Goal: Task Accomplishment & Management: Use online tool/utility

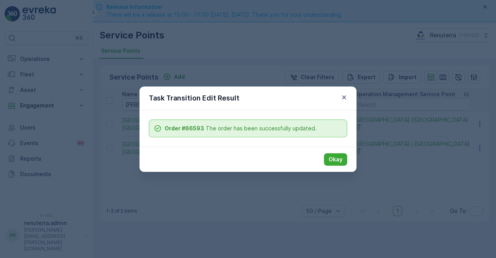
click at [351, 97] on div "Task Transition Edit Result" at bounding box center [248, 98] width 217 height 24
click at [341, 97] on icon "button" at bounding box center [344, 97] width 8 height 8
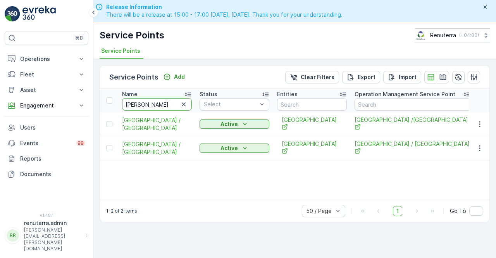
click at [145, 107] on input "[PERSON_NAME]" at bounding box center [157, 104] width 70 height 12
type input "b"
type input "[PERSON_NAME]"
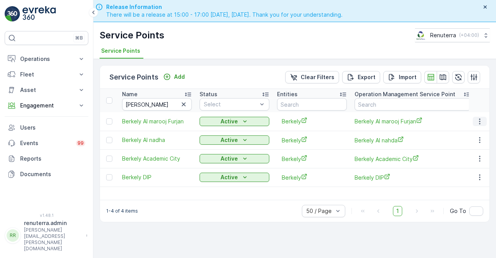
click at [479, 123] on icon "button" at bounding box center [480, 121] width 8 height 8
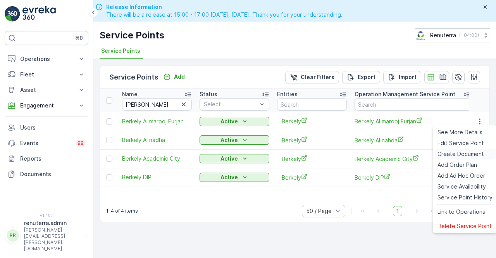
click at [453, 155] on span "Create Document" at bounding box center [461, 154] width 47 height 8
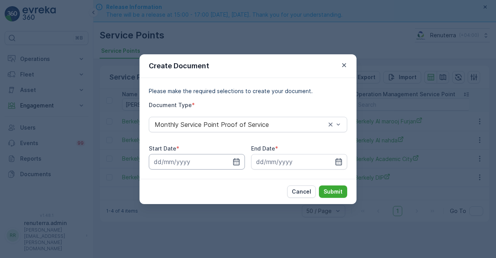
click at [238, 168] on input at bounding box center [197, 162] width 96 height 16
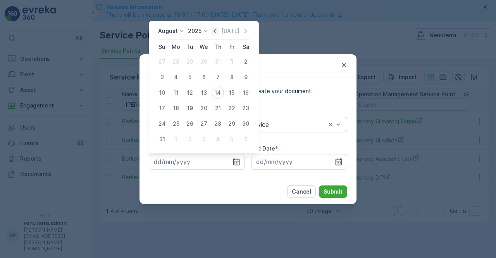
click at [216, 32] on icon "button" at bounding box center [215, 31] width 8 height 8
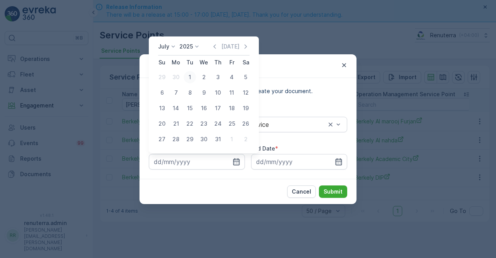
drag, startPoint x: 184, startPoint y: 83, endPoint x: 190, endPoint y: 78, distance: 8.0
click at [188, 79] on td "1" at bounding box center [190, 77] width 14 height 16
drag, startPoint x: 190, startPoint y: 78, endPoint x: 197, endPoint y: 76, distance: 7.5
click at [190, 77] on div "1" at bounding box center [190, 77] width 12 height 12
type input "[DATE]"
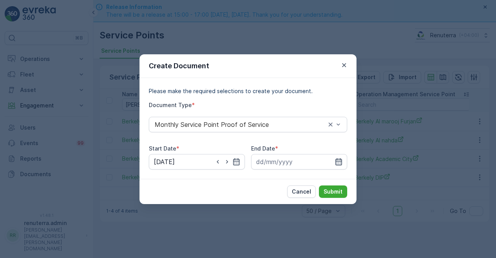
click at [340, 158] on icon "button" at bounding box center [339, 162] width 8 height 8
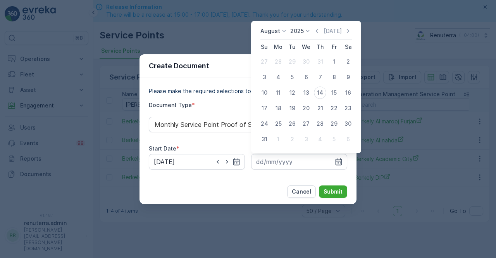
drag, startPoint x: 320, startPoint y: 30, endPoint x: 318, endPoint y: 35, distance: 5.2
click at [318, 34] on icon "button" at bounding box center [317, 31] width 8 height 8
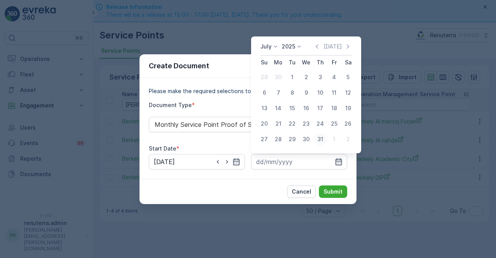
click at [324, 139] on div "31" at bounding box center [320, 139] width 12 height 12
type input "[DATE]"
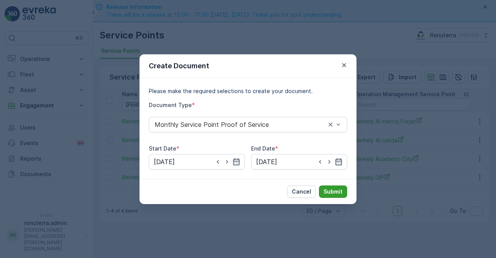
click at [337, 188] on p "Submit" at bounding box center [333, 192] width 19 height 8
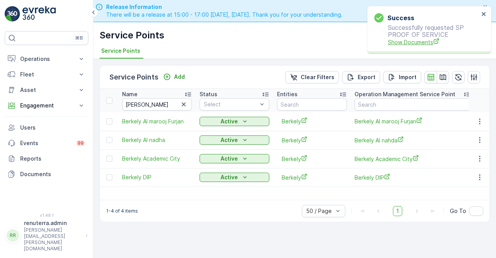
click at [420, 41] on span "Show Documents" at bounding box center [433, 42] width 91 height 8
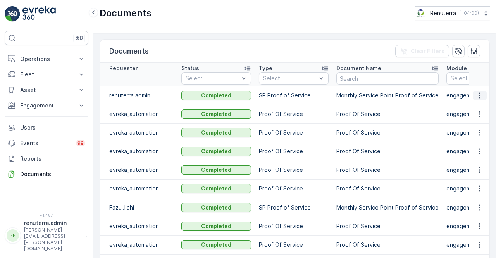
click at [479, 93] on icon "button" at bounding box center [480, 96] width 8 height 8
click at [472, 106] on span "See Details" at bounding box center [478, 106] width 30 height 8
